Goal: Task Accomplishment & Management: Complete application form

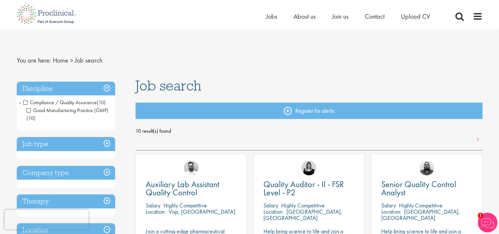
click at [29, 111] on span "Good Manufacturing Practice (GMP)" at bounding box center [68, 110] width 82 height 7
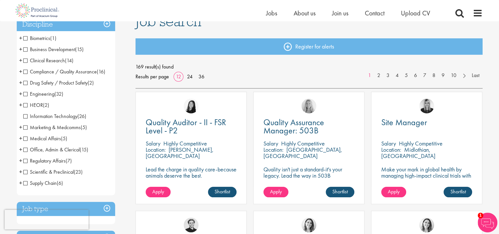
scroll to position [66, 0]
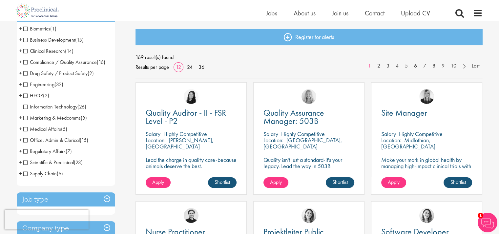
click at [25, 85] on span "Engineering" at bounding box center [38, 84] width 31 height 7
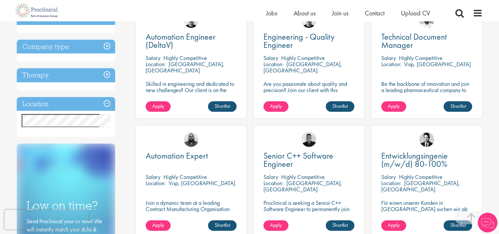
scroll to position [131, 0]
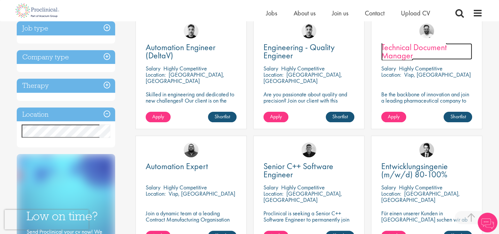
click at [414, 47] on span "Technical Document Manager" at bounding box center [415, 51] width 66 height 19
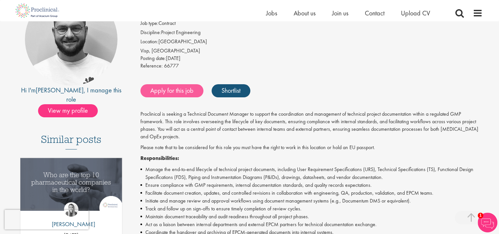
scroll to position [66, 0]
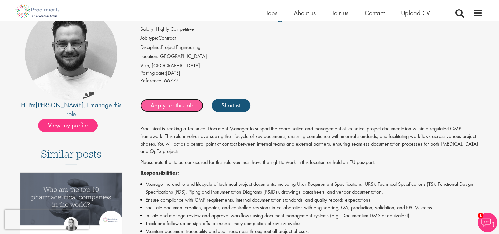
click at [175, 103] on link "Apply for this job" at bounding box center [172, 105] width 63 height 13
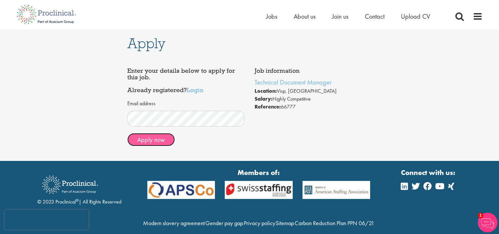
click at [148, 141] on button "Apply now" at bounding box center [151, 139] width 48 height 13
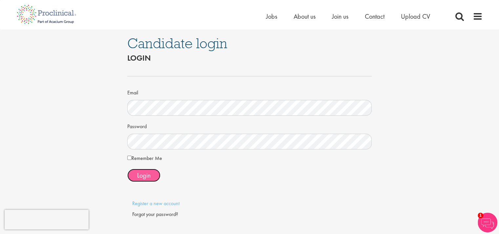
click at [148, 175] on span "Login" at bounding box center [143, 175] width 13 height 9
click at [141, 175] on span "Login" at bounding box center [143, 175] width 13 height 9
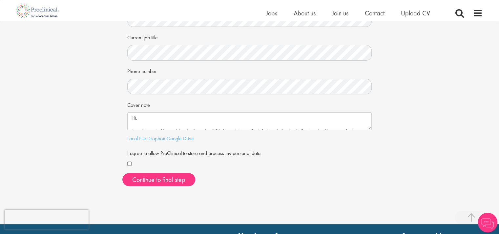
scroll to position [131, 0]
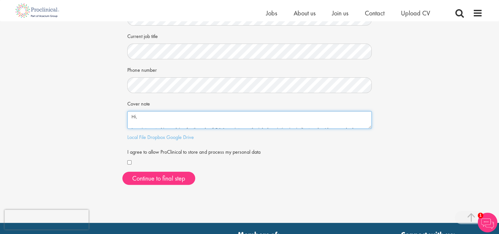
click at [176, 120] on textarea "Hi, I am interested in applying for the role of QA Associate, as the job descri…" at bounding box center [249, 120] width 245 height 18
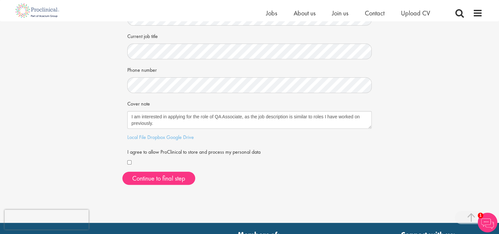
click at [407, 75] on div "Your personal details Please give us a few more details, which will help us fin…" at bounding box center [249, 40] width 509 height 300
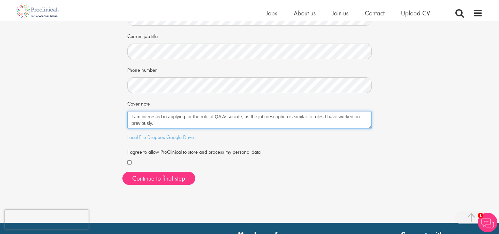
scroll to position [0, 0]
drag, startPoint x: 210, startPoint y: 115, endPoint x: 238, endPoint y: 123, distance: 28.5
click at [238, 123] on textarea "Hi, I am interested in applying for the role of QA Associate, as the job descri…" at bounding box center [249, 120] width 245 height 18
click at [229, 119] on textarea "Hi, I am interested in applying for the role of QA Associate, as the job descri…" at bounding box center [249, 120] width 245 height 18
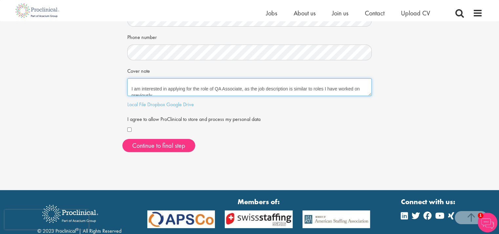
scroll to position [13, 0]
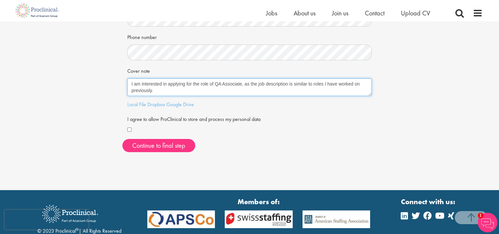
click at [210, 83] on textarea "Hi, I am interested in applying for the role of QA Associate, as the job descri…" at bounding box center [249, 87] width 245 height 18
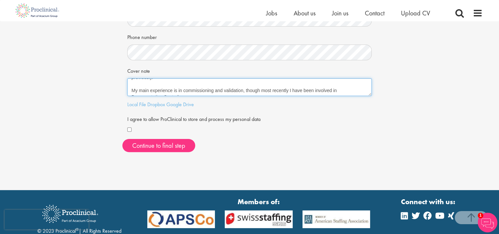
click at [261, 89] on textarea "Hi, I am interested in applying for the role of QA Associate, as the job descri…" at bounding box center [249, 87] width 245 height 18
drag, startPoint x: 275, startPoint y: 90, endPoint x: 279, endPoint y: 98, distance: 9.3
click at [276, 90] on textarea "Hi, I am interested in applying for the role of QA Associate, as the job descri…" at bounding box center [249, 87] width 245 height 18
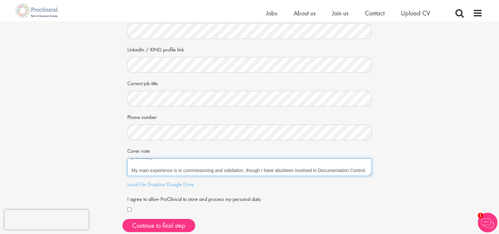
scroll to position [99, 0]
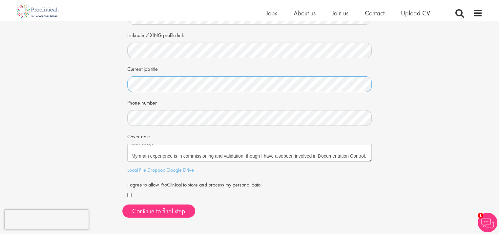
click at [113, 87] on div "Your personal details Please give us a few more details, which will help us fin…" at bounding box center [249, 73] width 509 height 300
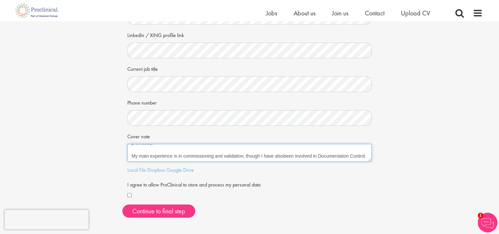
click at [276, 155] on textarea "Hi, I am interested in applying for the role of QA Associate, as the job descri…" at bounding box center [249, 153] width 245 height 18
click at [223, 153] on textarea "Hi, I am interested in applying for the role of QA Associate, as the job descri…" at bounding box center [249, 153] width 245 height 18
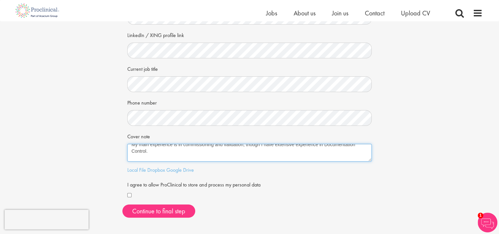
scroll to position [26, 0]
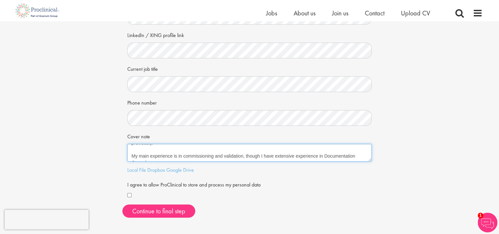
drag, startPoint x: 264, startPoint y: 153, endPoint x: 271, endPoint y: 163, distance: 12.1
click at [267, 156] on textarea "Hi, I am interested in applying for the role of QA Associate, as the job descri…" at bounding box center [249, 153] width 245 height 18
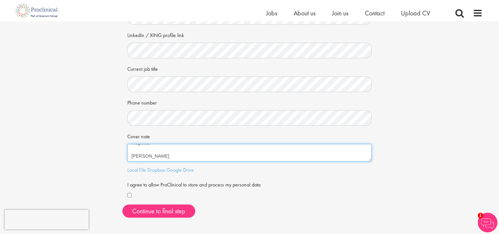
scroll to position [39, 0]
click at [182, 150] on textarea "Hi, I am interested in applying for the role of QA Associate, as the job descri…" at bounding box center [249, 153] width 245 height 18
type textarea "Hi, I am interested in applying for the role advertised, as the job description…"
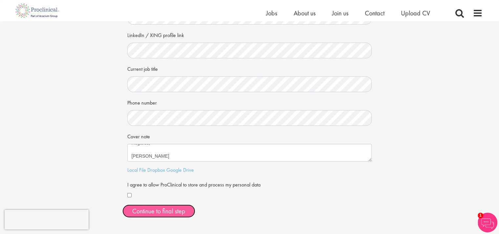
click at [167, 209] on button "Continue to final step" at bounding box center [158, 211] width 73 height 13
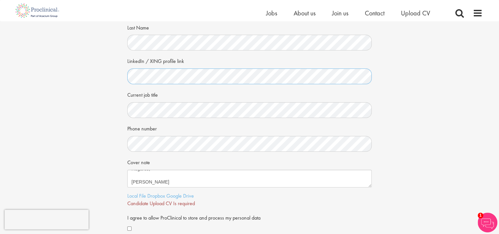
scroll to position [33, 0]
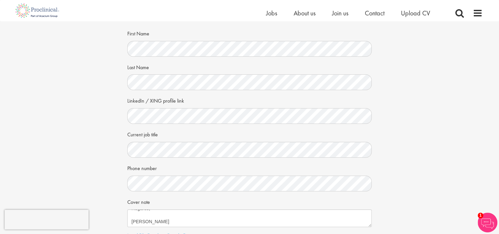
click at [44, 130] on div "Your personal details Please give us a few more details, which will help us fin…" at bounding box center [249, 143] width 509 height 308
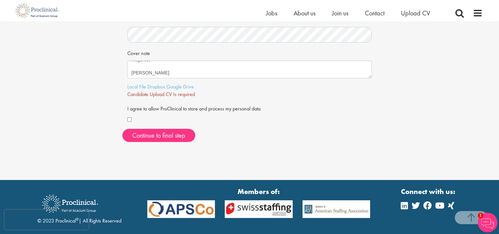
scroll to position [197, 0]
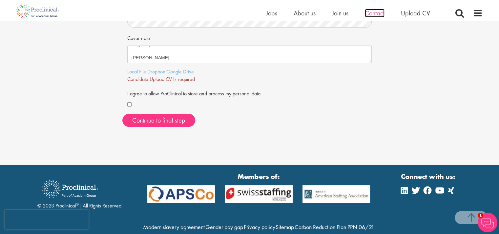
click at [377, 15] on span "Contact" at bounding box center [375, 13] width 20 height 9
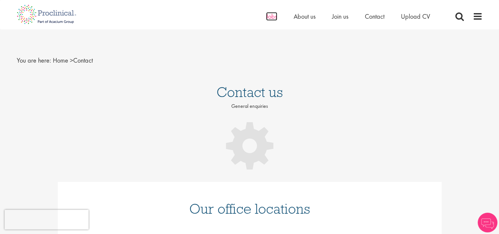
click at [271, 17] on span "Jobs" at bounding box center [271, 16] width 11 height 9
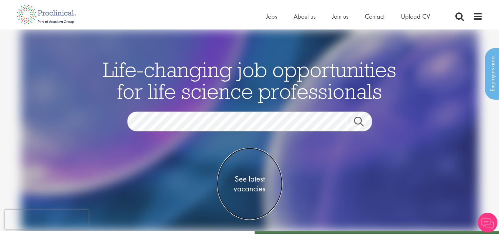
click at [251, 182] on span "See latest vacancies" at bounding box center [250, 184] width 66 height 20
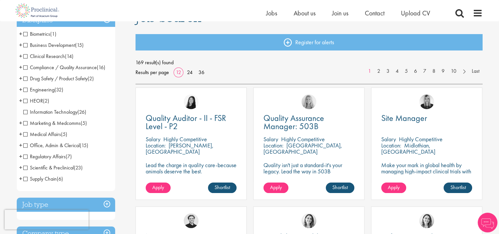
scroll to position [66, 0]
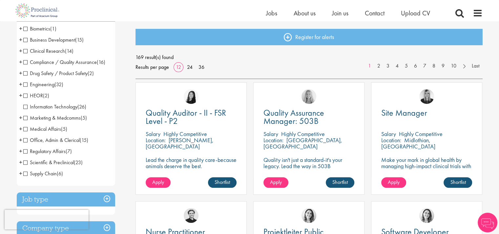
click at [38, 85] on span "Engineering" at bounding box center [38, 84] width 31 height 7
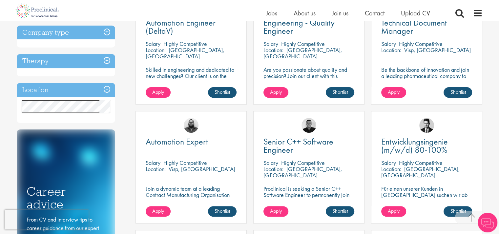
scroll to position [164, 0]
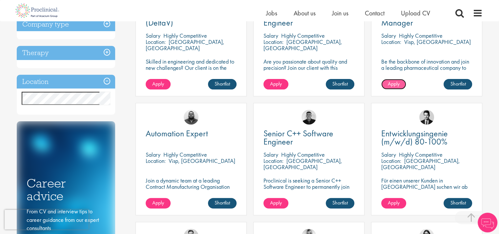
click at [393, 84] on span "Apply" at bounding box center [394, 83] width 12 height 7
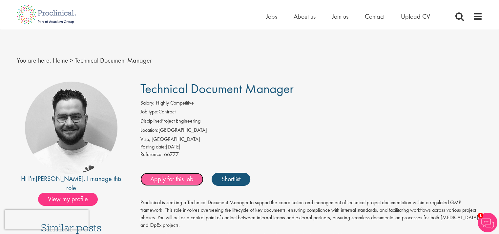
click at [177, 180] on link "Apply for this job" at bounding box center [172, 179] width 63 height 13
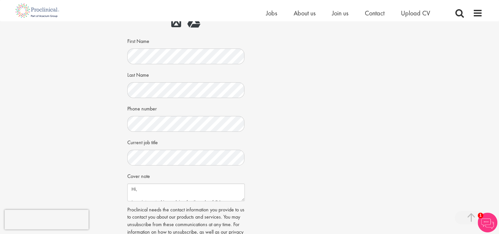
scroll to position [164, 0]
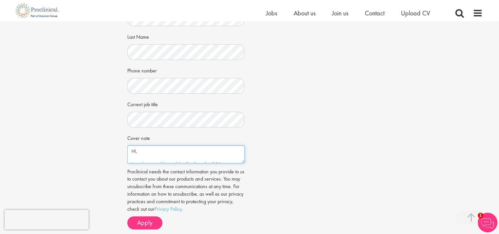
click at [171, 150] on textarea "Hi, I am interested in applying for the role of QA Associate, as the job descri…" at bounding box center [186, 155] width 118 height 18
click at [201, 151] on textarea "Hi, I am interested in applying for the role of QA Associate, as the job descri…" at bounding box center [186, 155] width 118 height 18
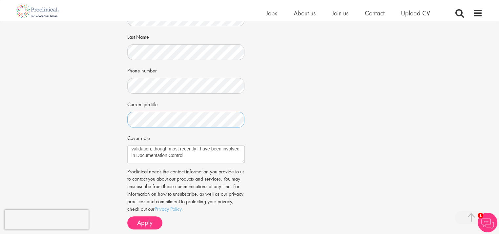
click at [119, 125] on div "Apply Job information Technical Document Manager Location: Visp, Schweiz Salary…" at bounding box center [249, 50] width 509 height 387
click at [170, 148] on textarea "Hi, I am interested in applying for the role of QA Associate, as the job descri…" at bounding box center [186, 155] width 118 height 18
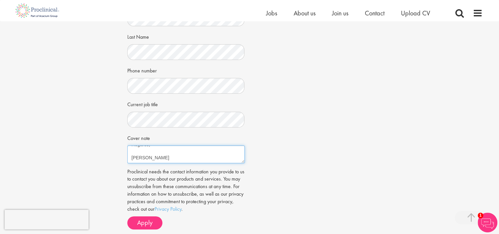
type textarea "Hi, I am interested in applying for the role of QA Associate, as the job descri…"
click at [260, 209] on div "Job information Technical Document Manager Location: Visp, Schweiz Salary: High…" at bounding box center [249, 63] width 255 height 343
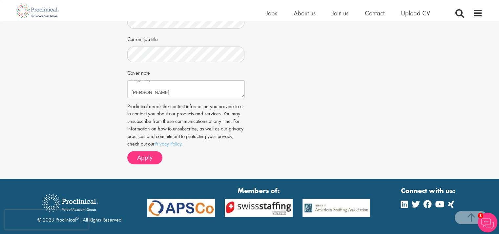
scroll to position [230, 0]
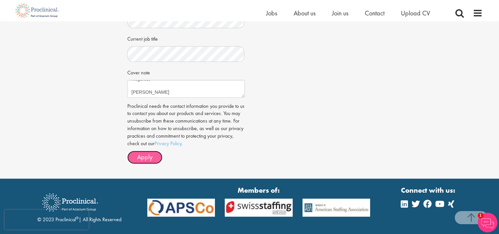
click at [144, 154] on span "Apply" at bounding box center [144, 157] width 15 height 9
